Goal: Information Seeking & Learning: Learn about a topic

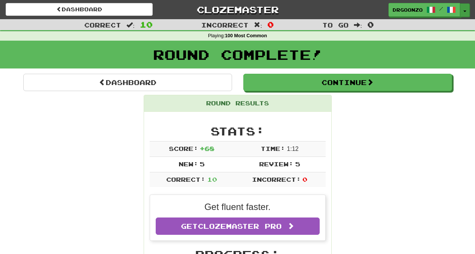
click at [463, 8] on button "Toggle Dropdown" at bounding box center [465, 10] width 10 height 14
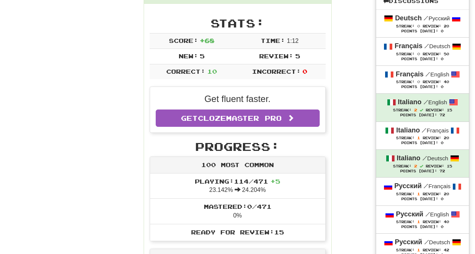
scroll to position [110, 0]
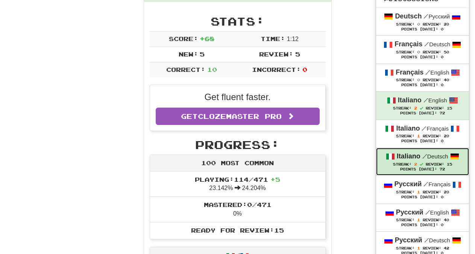
click at [432, 160] on small "/ Deutsch" at bounding box center [436, 156] width 26 height 6
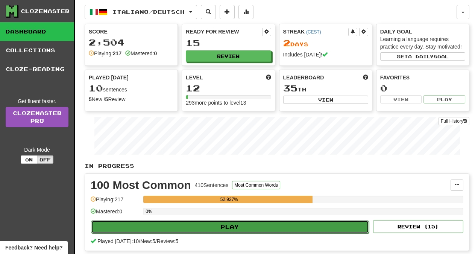
click at [233, 226] on button "Play" at bounding box center [230, 227] width 278 height 13
select select "**"
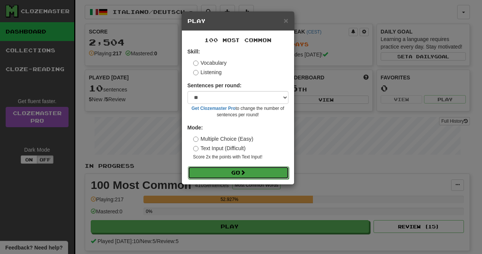
click at [241, 174] on button "Go" at bounding box center [238, 172] width 101 height 13
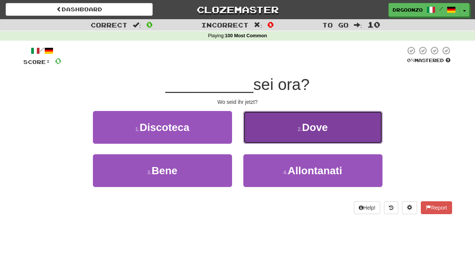
click at [299, 131] on small "2 ." at bounding box center [300, 129] width 5 height 6
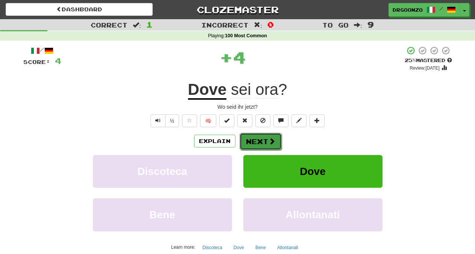
click at [263, 138] on button "Next" at bounding box center [261, 141] width 42 height 17
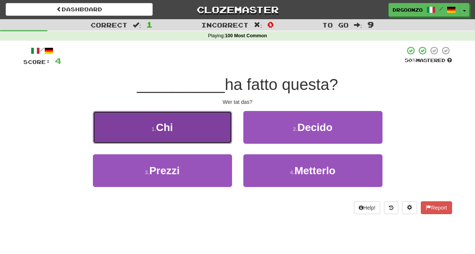
click at [181, 136] on button "1 . Chi" at bounding box center [162, 127] width 139 height 33
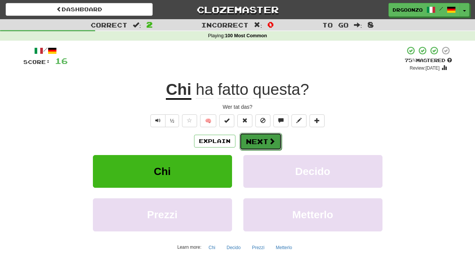
click at [270, 139] on span at bounding box center [272, 141] width 7 height 7
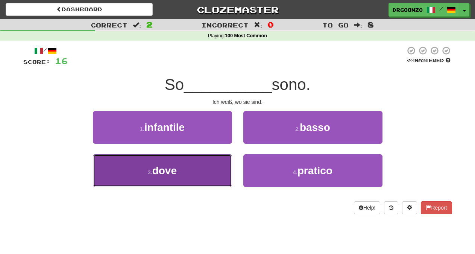
click at [184, 180] on button "3 . dove" at bounding box center [162, 170] width 139 height 33
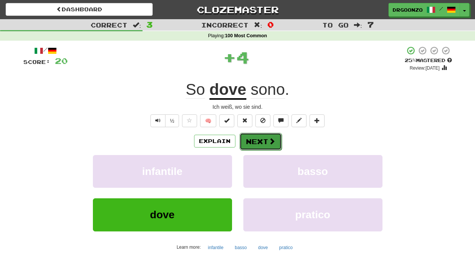
click at [279, 141] on button "Next" at bounding box center [261, 141] width 42 height 17
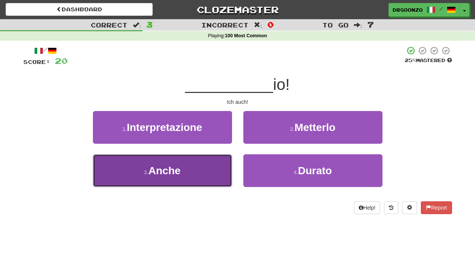
click at [192, 180] on button "3 . Anche" at bounding box center [162, 170] width 139 height 33
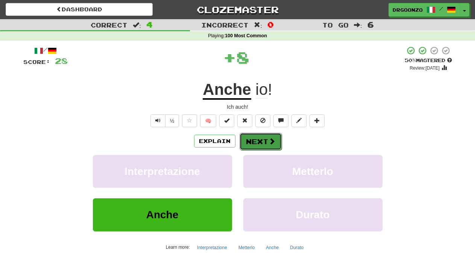
click at [257, 140] on button "Next" at bounding box center [261, 141] width 42 height 17
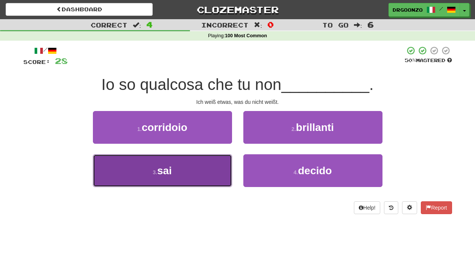
click at [169, 174] on span "sai" at bounding box center [164, 171] width 15 height 12
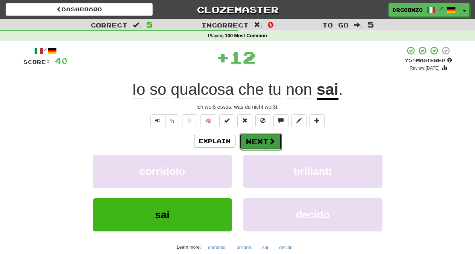
click at [254, 142] on button "Next" at bounding box center [261, 141] width 42 height 17
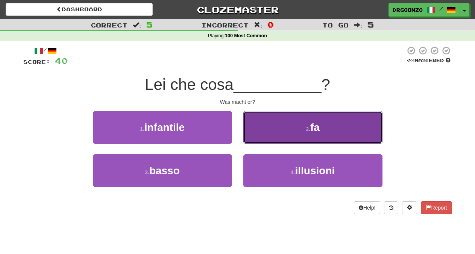
click at [276, 132] on button "2 . fa" at bounding box center [313, 127] width 139 height 33
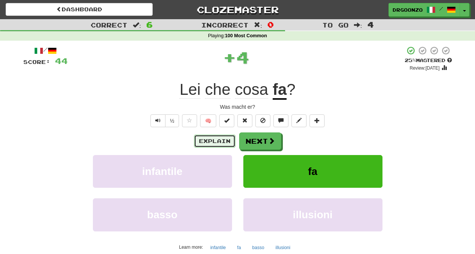
click at [217, 144] on button "Explain" at bounding box center [214, 141] width 41 height 13
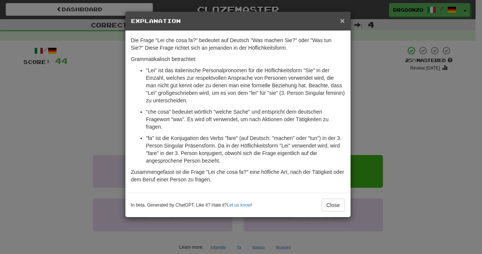
click at [343, 20] on span "×" at bounding box center [342, 20] width 5 height 9
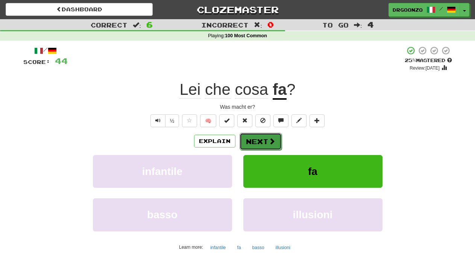
click at [269, 140] on span at bounding box center [272, 141] width 7 height 7
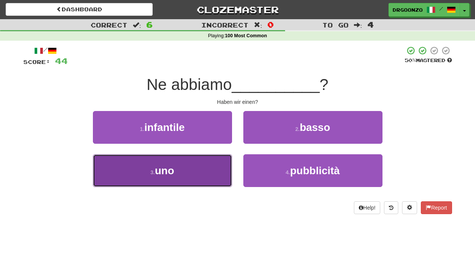
click at [198, 172] on button "3 . uno" at bounding box center [162, 170] width 139 height 33
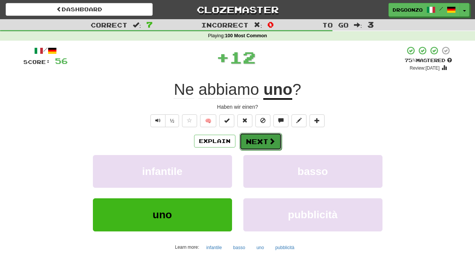
click at [259, 145] on button "Next" at bounding box center [261, 141] width 42 height 17
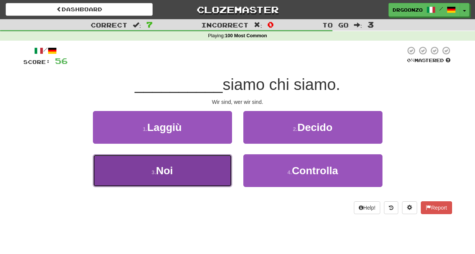
click at [194, 178] on button "3 . Noi" at bounding box center [162, 170] width 139 height 33
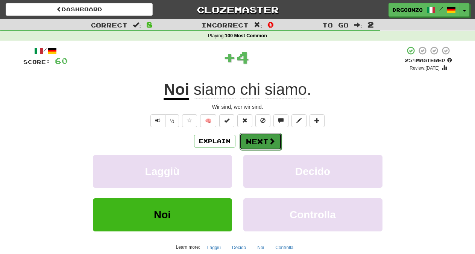
click at [254, 143] on button "Next" at bounding box center [261, 141] width 42 height 17
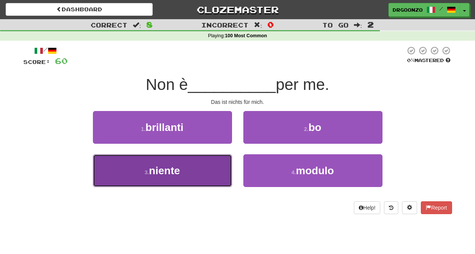
click at [206, 164] on button "3 . niente" at bounding box center [162, 170] width 139 height 33
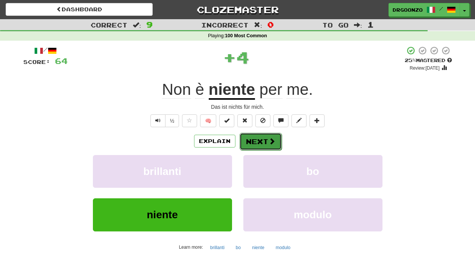
click at [275, 143] on button "Next" at bounding box center [261, 141] width 42 height 17
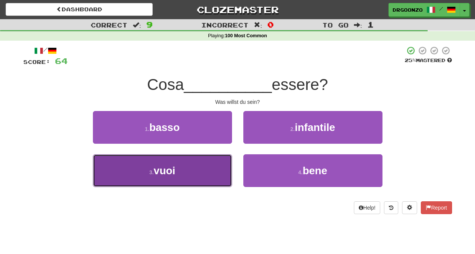
click at [201, 173] on button "3 . vuoi" at bounding box center [162, 170] width 139 height 33
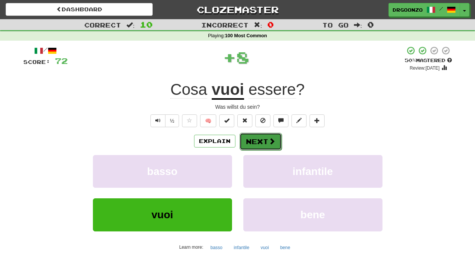
click at [265, 140] on button "Next" at bounding box center [261, 141] width 42 height 17
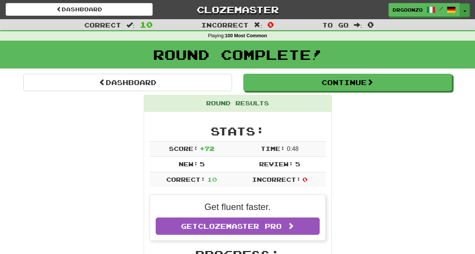
click at [466, 9] on button "Toggle Dropdown" at bounding box center [465, 10] width 10 height 14
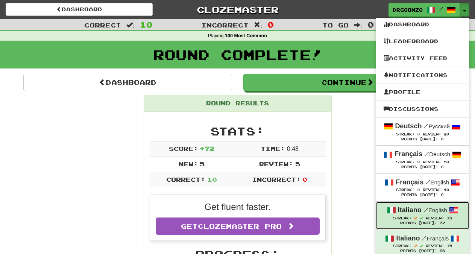
click at [417, 213] on strong "Italiano" at bounding box center [410, 210] width 24 height 8
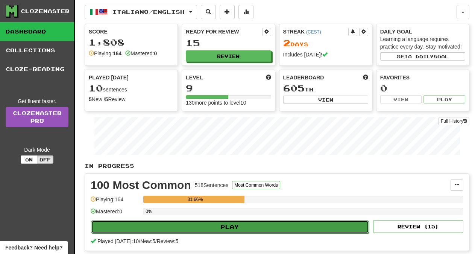
click at [224, 230] on button "Play" at bounding box center [230, 227] width 278 height 13
select select "**"
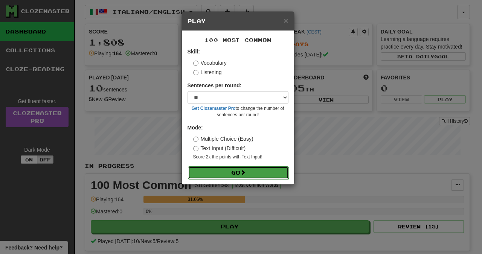
click at [246, 170] on button "Go" at bounding box center [238, 172] width 101 height 13
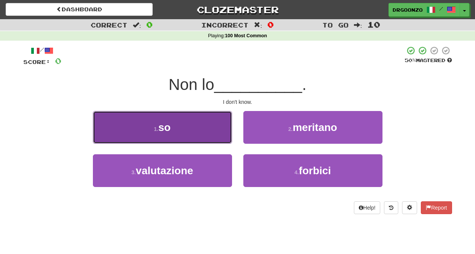
click at [184, 130] on button "1 . so" at bounding box center [162, 127] width 139 height 33
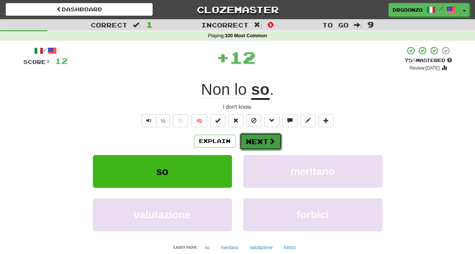
click at [268, 140] on button "Next" at bounding box center [261, 141] width 42 height 17
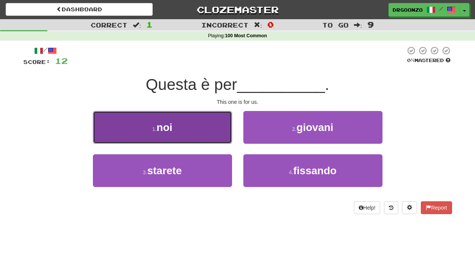
click at [193, 132] on button "1 . noi" at bounding box center [162, 127] width 139 height 33
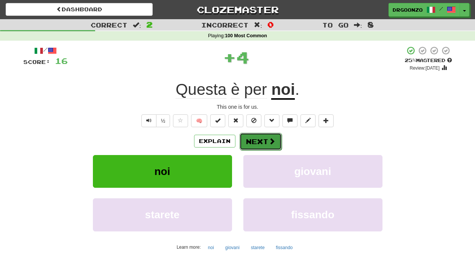
click at [260, 142] on button "Next" at bounding box center [261, 141] width 42 height 17
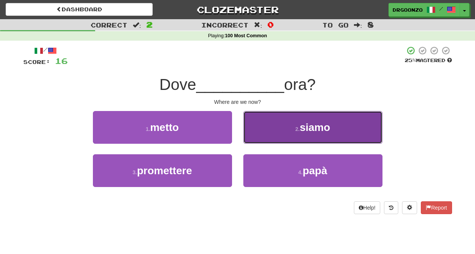
click at [306, 135] on button "2 . siamo" at bounding box center [313, 127] width 139 height 33
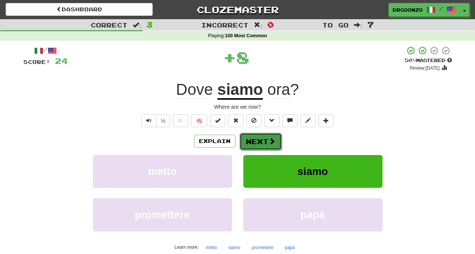
click at [273, 142] on span at bounding box center [272, 141] width 7 height 7
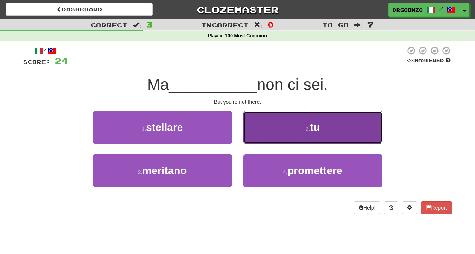
click at [305, 124] on button "2 . tu" at bounding box center [313, 127] width 139 height 33
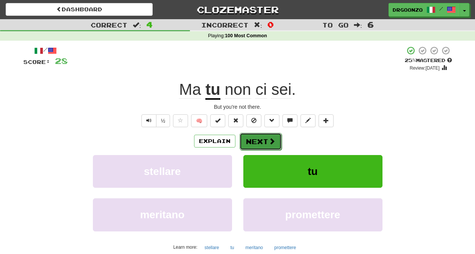
click at [275, 142] on button "Next" at bounding box center [261, 141] width 42 height 17
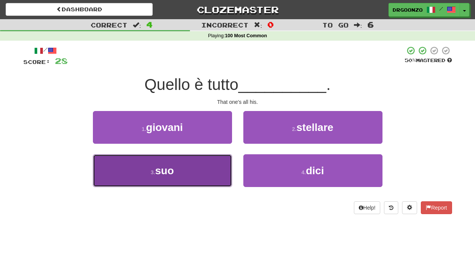
click at [184, 168] on button "3 . suo" at bounding box center [162, 170] width 139 height 33
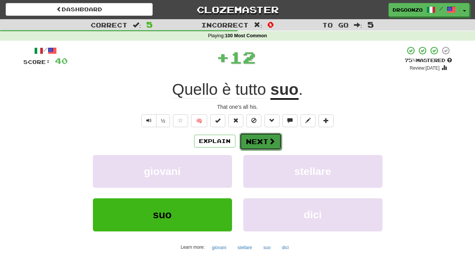
click at [265, 140] on button "Next" at bounding box center [261, 141] width 42 height 17
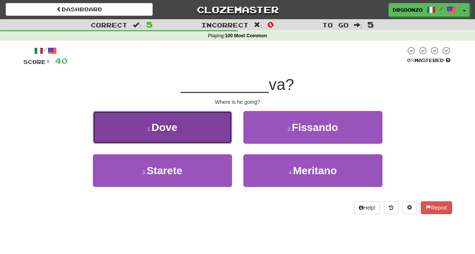
click at [189, 129] on button "1 . Dove" at bounding box center [162, 127] width 139 height 33
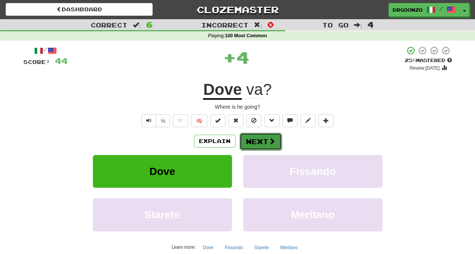
click at [257, 142] on button "Next" at bounding box center [261, 141] width 42 height 17
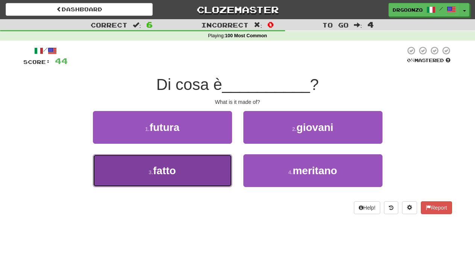
click at [198, 163] on button "3 . fatto" at bounding box center [162, 170] width 139 height 33
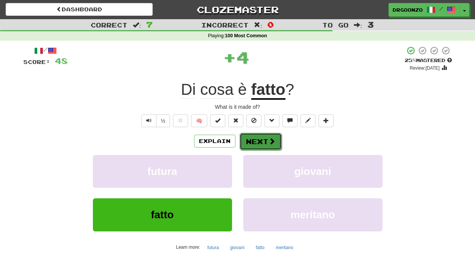
click at [260, 143] on button "Next" at bounding box center [261, 141] width 42 height 17
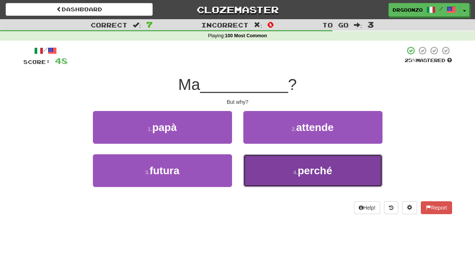
click at [300, 174] on span "perché" at bounding box center [315, 171] width 35 height 12
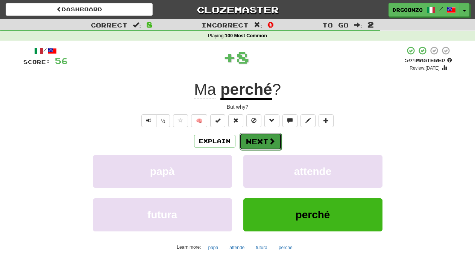
click at [259, 147] on button "Next" at bounding box center [261, 141] width 42 height 17
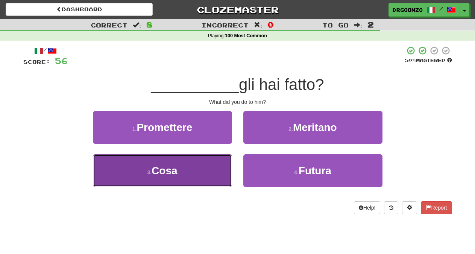
click at [201, 175] on button "3 . Cosa" at bounding box center [162, 170] width 139 height 33
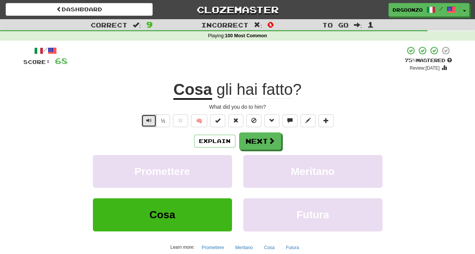
click at [151, 121] on span "Text-to-speech controls" at bounding box center [148, 120] width 5 height 5
click at [269, 142] on span at bounding box center [272, 141] width 7 height 7
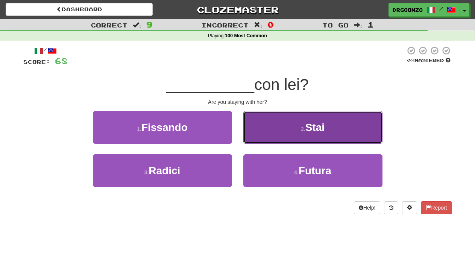
click at [312, 136] on button "2 . [GEOGRAPHIC_DATA]" at bounding box center [313, 127] width 139 height 33
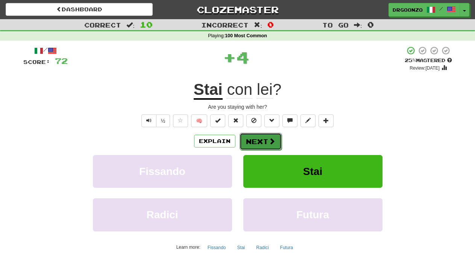
click at [266, 142] on button "Next" at bounding box center [261, 141] width 42 height 17
